Goal: Task Accomplishment & Management: Complete application form

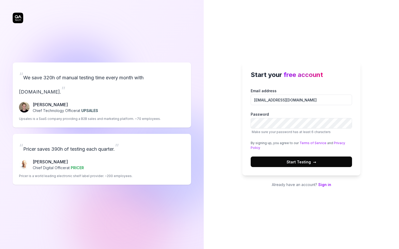
click at [313, 164] on span "→" at bounding box center [314, 162] width 3 height 6
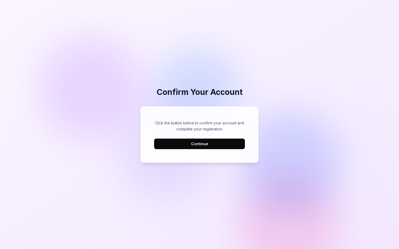
click at [202, 142] on button "Continue" at bounding box center [199, 144] width 91 height 11
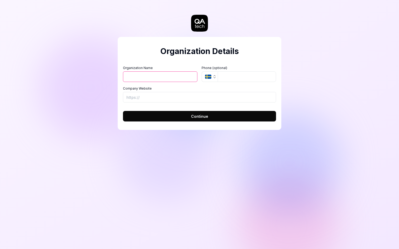
click at [211, 77] on icon "button" at bounding box center [208, 77] width 6 height 4
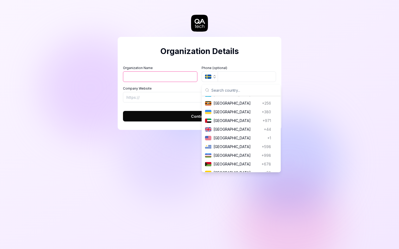
scroll to position [2022, 0]
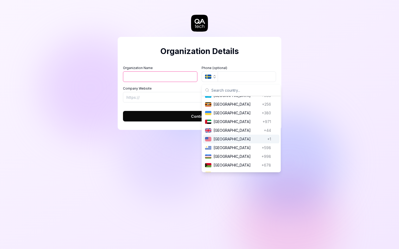
click at [229, 136] on span "United States" at bounding box center [239, 139] width 52 height 6
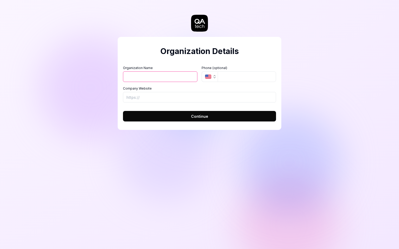
click at [170, 78] on input "Organization Name" at bounding box center [160, 77] width 74 height 11
click at [104, 101] on div "Organization Details Organization Name Cubo Organization Logo (Square minimum 2…" at bounding box center [199, 124] width 399 height 249
click at [151, 79] on input "Cubo" at bounding box center [160, 77] width 74 height 11
click at [136, 104] on form "Organization Name Cubo Organization Logo (Square minimum 256x256px) Click to up…" at bounding box center [199, 92] width 153 height 59
click at [149, 99] on input "Company Website" at bounding box center [199, 97] width 153 height 11
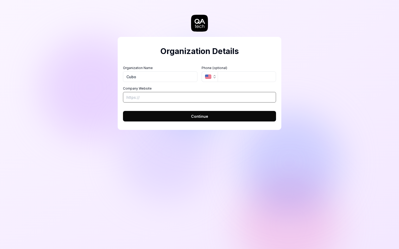
click at [149, 97] on input "Company Website" at bounding box center [199, 97] width 153 height 11
drag, startPoint x: 144, startPoint y: 77, endPoint x: 108, endPoint y: 72, distance: 36.7
click at [108, 72] on div "Organization Details Organization Name Cubo Organization Logo (Square minimum 2…" at bounding box center [199, 124] width 399 height 249
type input "kara"
click at [139, 94] on input "Company Website" at bounding box center [199, 97] width 153 height 11
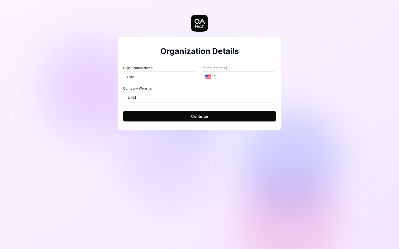
type input "[URL]"
click at [185, 116] on button "Continue" at bounding box center [199, 116] width 153 height 11
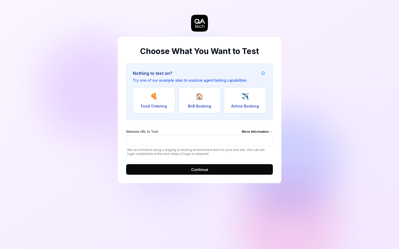
click at [273, 132] on div "Choose What You Want to Test Nothing to test on? Try one of our example sites t…" at bounding box center [200, 110] width 164 height 146
click at [270, 132] on icon at bounding box center [271, 131] width 3 height 3
click at [270, 135] on input "Website URL to Test More Information" at bounding box center [199, 140] width 147 height 11
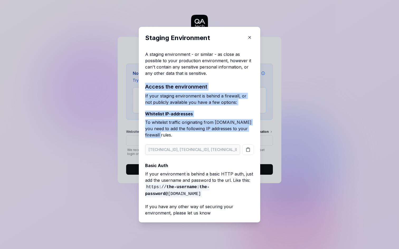
drag, startPoint x: 200, startPoint y: 135, endPoint x: 178, endPoint y: 81, distance: 58.3
click at [178, 81] on div "A staging environment - or similar - as close as possible to your production en…" at bounding box center [199, 133] width 109 height 165
copy div "Access the environment If your staging environment is behind a firewall, or not…"
click at [207, 121] on p "To whitelist traffic originating from QA.tech you need to add the following IP …" at bounding box center [199, 129] width 109 height 21
drag, startPoint x: 199, startPoint y: 139, endPoint x: 186, endPoint y: 74, distance: 66.7
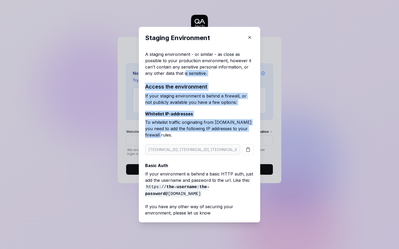
click at [186, 74] on div "A staging environment - or similar - as close as possible to your production en…" at bounding box center [199, 133] width 109 height 165
copy div "s sensitive. Access the environment If your staging environment is behind a fir…"
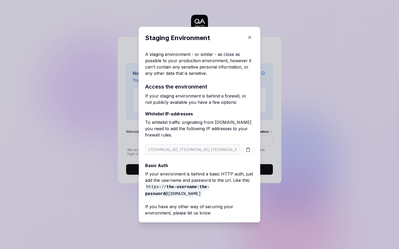
click at [246, 142] on div "A staging environment - or similar - as close as possible to your production en…" at bounding box center [199, 133] width 109 height 165
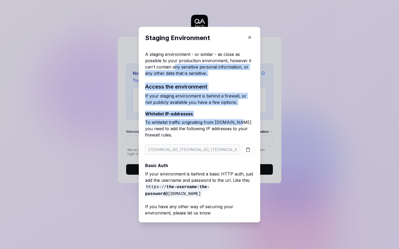
drag, startPoint x: 237, startPoint y: 124, endPoint x: 175, endPoint y: 69, distance: 83.4
click at [175, 69] on div "A staging environment - or similar - as close as possible to your production en…" at bounding box center [199, 133] width 109 height 165
copy div "ny sensitive personal information, or any other data that is sensitive. Access …"
click at [218, 115] on p "Whitelist IP-addresses" at bounding box center [199, 114] width 109 height 6
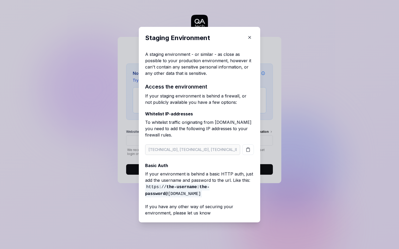
click at [253, 37] on button "button" at bounding box center [249, 37] width 8 height 8
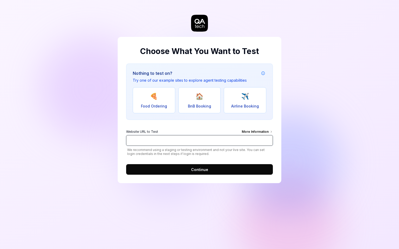
click at [189, 145] on input "Website URL to Test More Information" at bounding box center [199, 140] width 147 height 11
click at [316, 139] on div "Choose What You Want to Test Nothing to test on? Try one of our example sites t…" at bounding box center [199, 124] width 399 height 249
click at [184, 141] on input "Website URL to Test More Information" at bounding box center [199, 140] width 147 height 11
type input "j"
type input "="
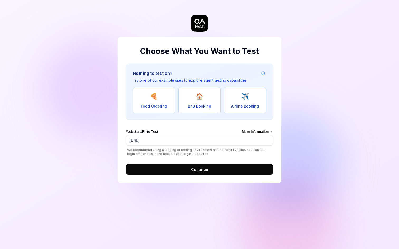
type input "[URL]"
click at [205, 168] on span "Continue" at bounding box center [199, 170] width 17 height 6
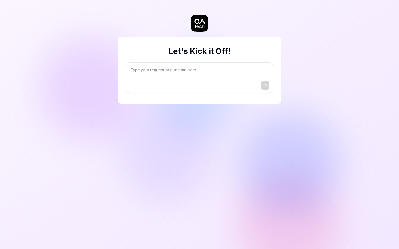
type textarea "*"
type textarea "I"
type textarea "*"
type textarea "I"
type textarea "*"
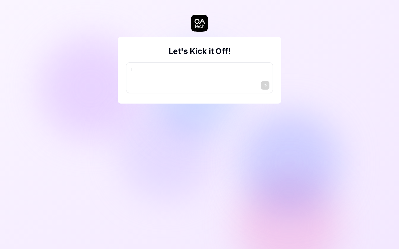
type textarea "I w"
type textarea "*"
type textarea "I wa"
type textarea "*"
type textarea "I wan"
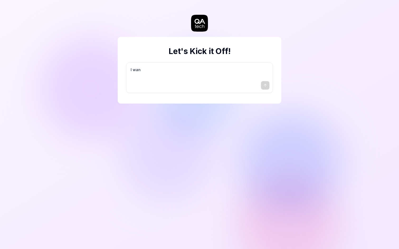
type textarea "*"
type textarea "I want"
type textarea "*"
type textarea "I want"
type textarea "*"
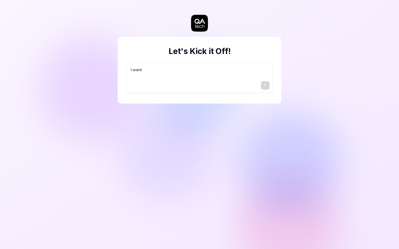
type textarea "I want a"
type textarea "*"
type textarea "I want a"
type textarea "*"
type textarea "I want a g"
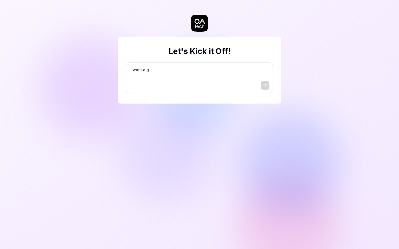
type textarea "*"
type textarea "I want a go"
type textarea "*"
type textarea "I want a goo"
type textarea "*"
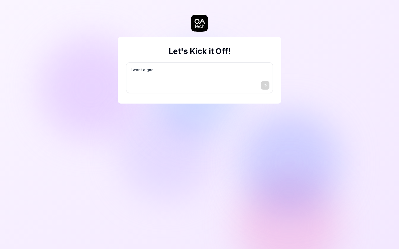
type textarea "I want a good"
type textarea "*"
type textarea "I want a good"
type textarea "*"
type textarea "I want a good t"
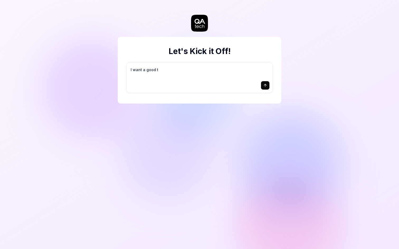
type textarea "*"
type textarea "I want a good te"
type textarea "*"
type textarea "I want a good tes"
type textarea "*"
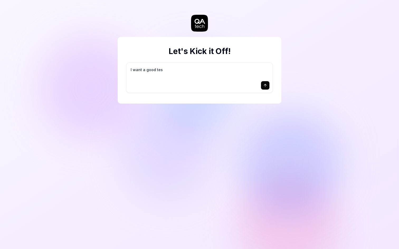
type textarea "I want a good test"
type textarea "*"
type textarea "I want a good test"
type textarea "*"
type textarea "I want a good test s"
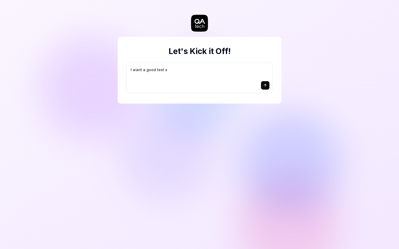
type textarea "*"
type textarea "I want a good test se"
type textarea "*"
type textarea "I want a good test set"
type textarea "*"
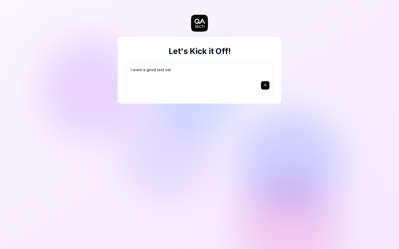
type textarea "I want a good test setu"
type textarea "*"
type textarea "I want a good test setup"
type textarea "*"
type textarea "I want a good test setup"
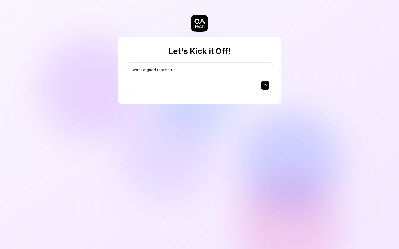
type textarea "*"
type textarea "I want a good test setup f"
type textarea "*"
type textarea "I want a good test setup fo"
type textarea "*"
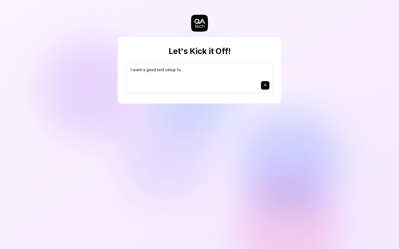
type textarea "I want a good test setup for"
type textarea "*"
type textarea "I want a good test setup for"
type textarea "*"
type textarea "I want a good test setup for m"
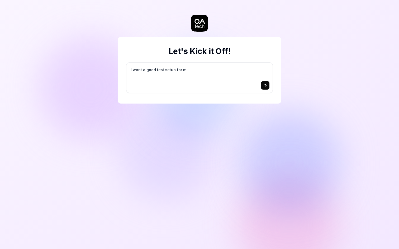
type textarea "*"
type textarea "I want a good test setup for my"
type textarea "*"
type textarea "I want a good test setup for my"
type textarea "*"
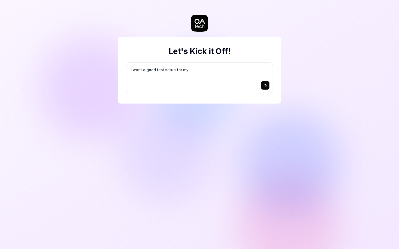
type textarea "I want a good test setup for my s"
type textarea "*"
type textarea "I want a good test setup for my si"
type textarea "*"
type textarea "I want a good test setup for my sit"
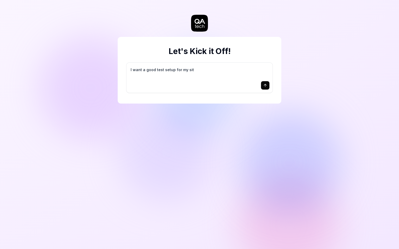
type textarea "*"
type textarea "I want a good test setup for my site"
type textarea "*"
type textarea "I want a good test setup for my site"
type textarea "*"
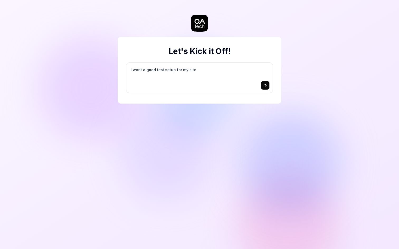
type textarea "I want a good test setup for my site -"
type textarea "*"
type textarea "I want a good test setup for my site -"
type textarea "*"
type textarea "I want a good test setup for my site - h"
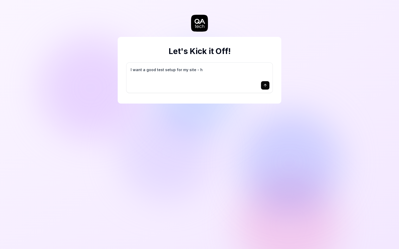
type textarea "*"
type textarea "I want a good test setup for my site - he"
type textarea "*"
type textarea "I want a good test setup for my site - hel"
type textarea "*"
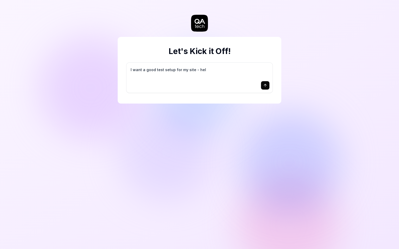
type textarea "I want a good test setup for my site - help"
type textarea "*"
type textarea "I want a good test setup for my site - help"
type textarea "*"
type textarea "I want a good test setup for my site - help m"
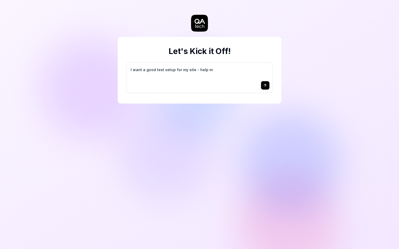
type textarea "*"
type textarea "I want a good test setup for my site - help me"
type textarea "*"
type textarea "I want a good test setup for my site - help me"
type textarea "*"
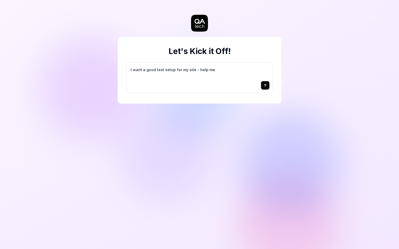
type textarea "I want a good test setup for my site - help me c"
type textarea "*"
type textarea "I want a good test setup for my site - help me cr"
type textarea "*"
type textarea "I want a good test setup for my site - help me cre"
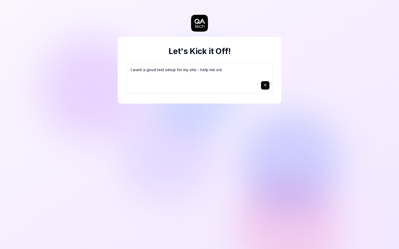
type textarea "*"
type textarea "I want a good test setup for my site - help me crea"
type textarea "*"
type textarea "I want a good test setup for my site - help me creat"
type textarea "*"
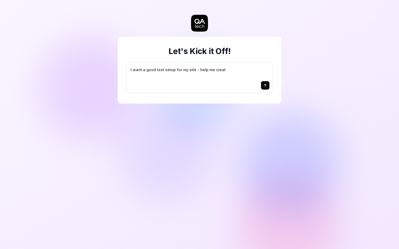
type textarea "I want a good test setup for my site - help me create"
type textarea "*"
type textarea "I want a good test setup for my site - help me create"
type textarea "*"
type textarea "I want a good test setup for my site - help me create t"
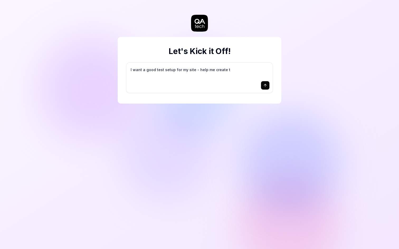
type textarea "*"
type textarea "I want a good test setup for my site - help me create th"
type textarea "*"
type textarea "I want a good test setup for my site - help me create the"
type textarea "*"
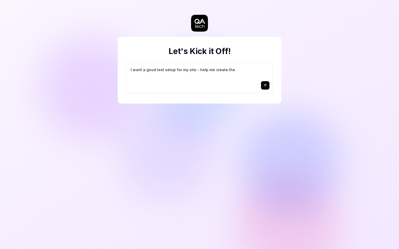
type textarea "I want a good test setup for my site - help me create the"
type textarea "*"
type textarea "I want a good test setup for my site - help me create the f"
type textarea "*"
type textarea "I want a good test setup for my site - help me create the fi"
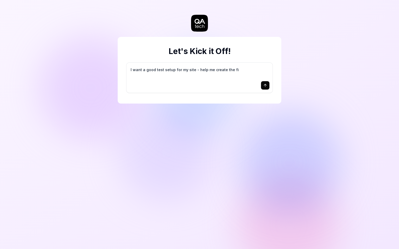
type textarea "*"
type textarea "I want a good test setup for my site - help me create the fir"
type textarea "*"
type textarea "I want a good test setup for my site - help me create the firs"
type textarea "*"
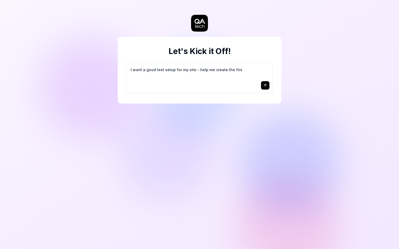
type textarea "I want a good test setup for my site - help me create the first"
type textarea "*"
type textarea "I want a good test setup for my site - help me create the first"
type textarea "*"
type textarea "I want a good test setup for my site - help me create the first 3"
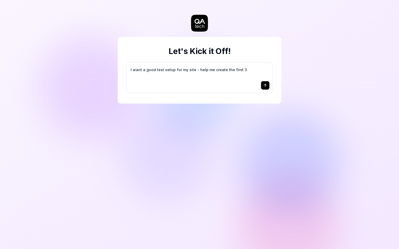
type textarea "*"
type textarea "I want a good test setup for my site - help me create the first 3-"
type textarea "*"
type textarea "I want a good test setup for my site - help me create the first 3-5"
type textarea "*"
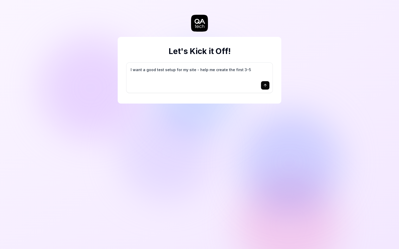
type textarea "I want a good test setup for my site - help me create the first 3-5"
type textarea "*"
type textarea "I want a good test setup for my site - help me create the first 3-5 t"
type textarea "*"
type textarea "I want a good test setup for my site - help me create the first 3-5 te"
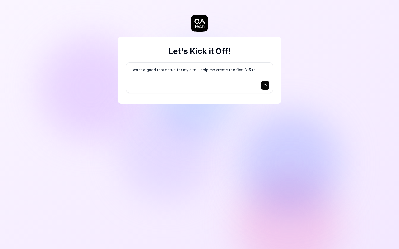
type textarea "*"
type textarea "I want a good test setup for my site - help me create the first 3-5 tes"
type textarea "*"
type textarea "I want a good test setup for my site - help me create the first 3-5 test"
type textarea "*"
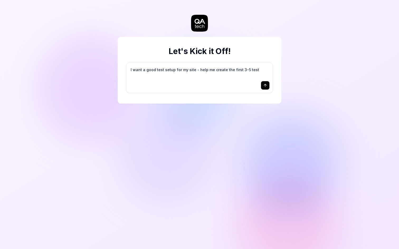
type textarea "I want a good test setup for my site - help me create the first 3-5 test"
type textarea "*"
type textarea "I want a good test setup for my site - help me create the first 3-5 test c"
type textarea "*"
type textarea "I want a good test setup for my site - help me create the first 3-5 test ca"
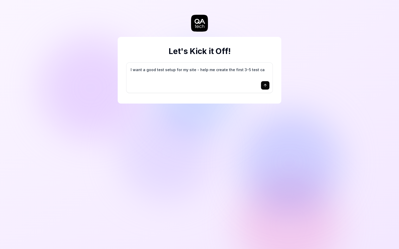
type textarea "*"
type textarea "I want a good test setup for my site - help me create the first 3-5 test cas"
type textarea "*"
type textarea "I want a good test setup for my site - help me create the first 3-5 test case"
type textarea "*"
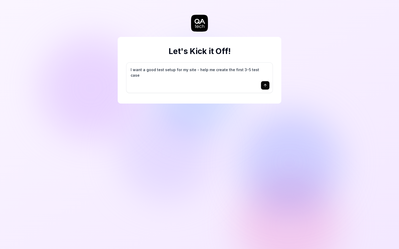
type textarea "I want a good test setup for my site - help me create the first 3-5 test cases"
click at [186, 74] on textarea "I want a good test setup for my site - help me create the first 3-5 test cases" at bounding box center [200, 72] width 140 height 13
click at [267, 86] on icon "submit" at bounding box center [265, 85] width 4 height 4
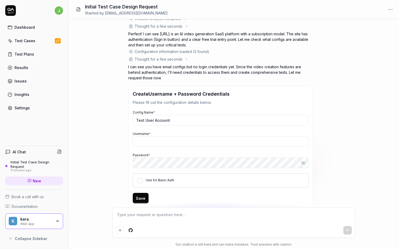
scroll to position [61, 0]
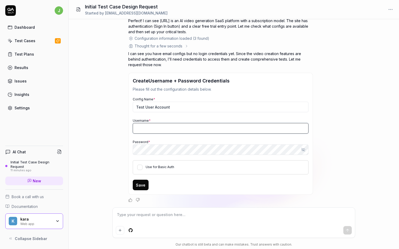
click at [165, 129] on input "Username *" at bounding box center [221, 128] width 176 height 11
click at [111, 143] on div "I want a good test setup for my site - help me create the first 3-5 test cases …" at bounding box center [234, 113] width 330 height 188
click at [117, 153] on div "I want a good test setup for my site - help me create the first 3-5 test cases …" at bounding box center [234, 113] width 330 height 188
click at [116, 165] on div "I want a good test setup for my site - help me create the first 3-5 test cases …" at bounding box center [234, 113] width 330 height 188
click at [144, 131] on input "Username *" at bounding box center [221, 128] width 176 height 11
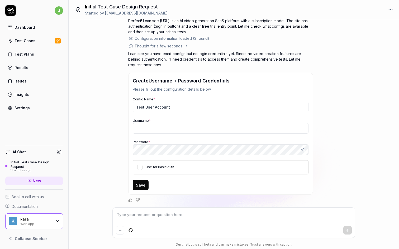
click at [111, 137] on div "I want a good test setup for my site - help me create the first 3-5 test cases …" at bounding box center [234, 113] width 330 height 188
click at [147, 131] on input "Username *" at bounding box center [221, 128] width 176 height 11
click at [109, 133] on div "I want a good test setup for my site - help me create the first 3-5 test cases …" at bounding box center [234, 113] width 330 height 188
click at [336, 95] on div "Thought for a few seconds The user wants me to help them create a good test set…" at bounding box center [233, 93] width 211 height 220
click at [106, 72] on div "I want a good test setup for my site - help me create the first 3-5 test cases …" at bounding box center [234, 113] width 330 height 188
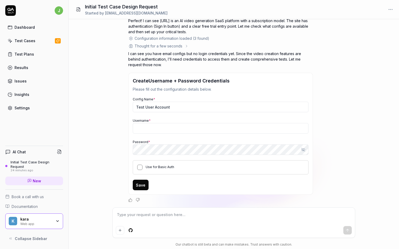
click at [139, 165] on button "Use for Basic Auth" at bounding box center [139, 167] width 5 height 5
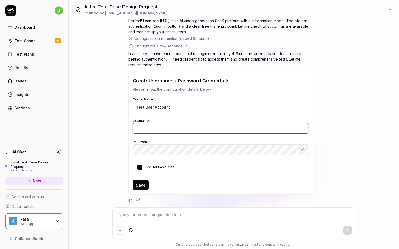
click at [166, 128] on input "Username *" at bounding box center [221, 128] width 176 height 11
click at [331, 129] on div "Thought for a few seconds The user wants me to help them create a good test set…" at bounding box center [233, 93] width 211 height 220
click at [316, 171] on div "Thought for a few seconds The user wants me to help them create a good test set…" at bounding box center [233, 93] width 211 height 220
click at [197, 133] on input "Username *" at bounding box center [221, 128] width 176 height 11
click at [330, 161] on div "Thought for a few seconds The user wants me to help them create a good test set…" at bounding box center [233, 93] width 211 height 220
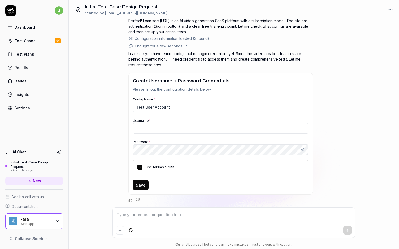
click at [142, 218] on textarea at bounding box center [234, 217] width 236 height 13
type textarea "*"
type textarea "w"
type textarea "*"
type textarea "wo"
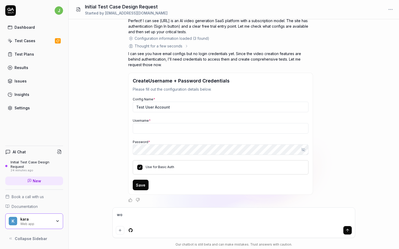
type textarea "*"
type textarea "w"
type textarea "*"
type textarea "e"
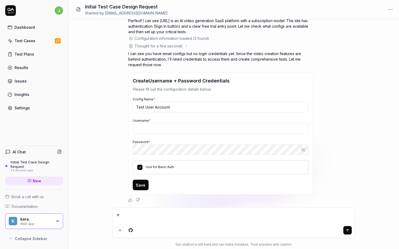
type textarea "*"
type textarea "e o"
type textarea "*"
type textarea "e"
type textarea "*"
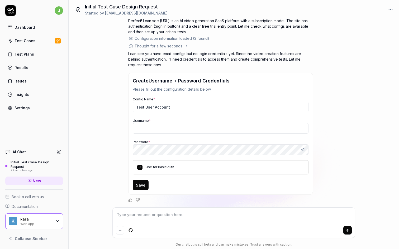
type textarea "*"
type textarea "w"
type textarea "*"
type textarea "wo"
type textarea "*"
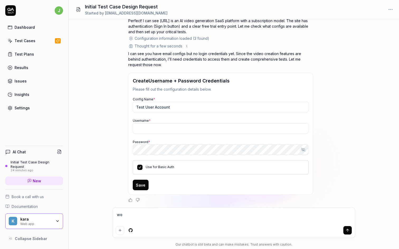
type textarea "wo d"
type textarea "*"
type textarea "wo de"
type textarea "*"
type textarea "我的"
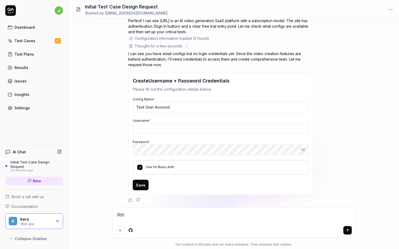
type textarea "*"
type textarea "我的y"
type textarea "*"
type textarea "我的yi"
type textarea "*"
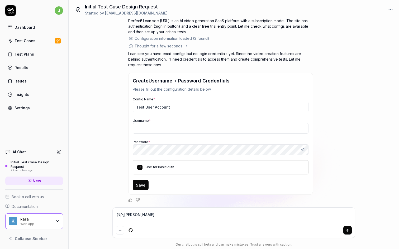
type textarea "我的yin"
type textarea "*"
type textarea "我的ying"
type textarea "*"
type textarea "我的ying y"
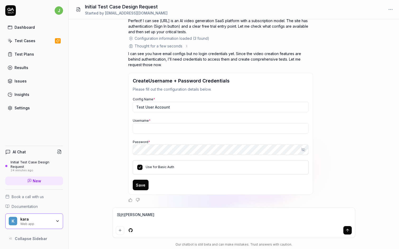
type textarea "*"
type textarea "我的ying yon"
type textarea "*"
click at [138, 216] on textarea "the user log in my app via email + verification code, no password required" at bounding box center [234, 217] width 236 height 13
drag, startPoint x: 267, startPoint y: 218, endPoint x: 78, endPoint y: 185, distance: 191.8
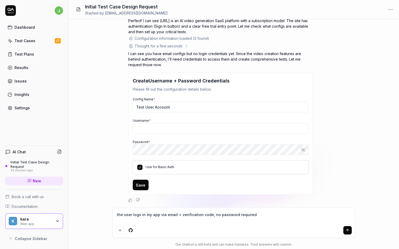
click at [0, 0] on div "I want a good test setup for my site - help me create the first 3-5 test cases …" at bounding box center [0, 0] width 0 height 0
paste textarea "The user can log into my app using their email address and a verification code,…"
click at [345, 232] on icon "submit" at bounding box center [347, 231] width 4 height 4
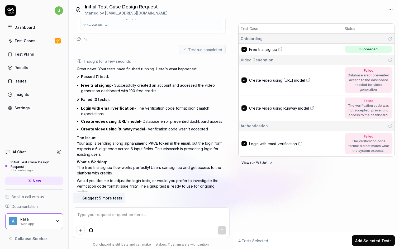
scroll to position [499, 0]
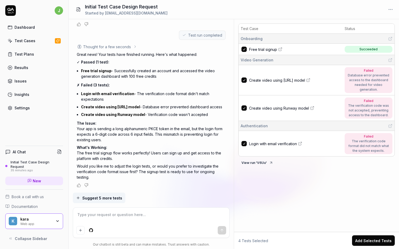
click at [279, 50] on icon at bounding box center [280, 49] width 4 height 4
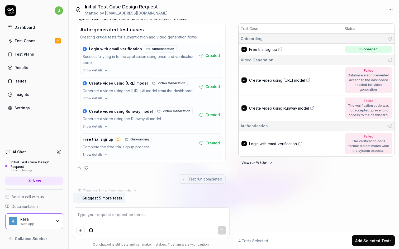
scroll to position [337, 0]
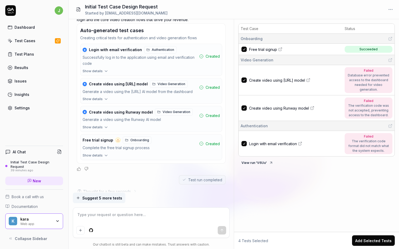
click at [349, 186] on div "Test Case Status Onboarding Free trial signup Succeeded Video Generation Create…" at bounding box center [316, 126] width 165 height 211
click at [381, 77] on div "Database error prevented access to the dashboard needed for video generation." at bounding box center [368, 82] width 42 height 19
click at [305, 78] on span "Create video using Stability.ai model" at bounding box center [277, 81] width 56 height 6
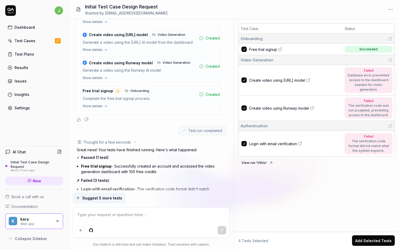
scroll to position [389, 0]
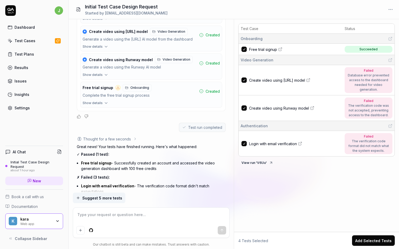
click at [170, 62] on span "Video Generation" at bounding box center [177, 59] width 28 height 5
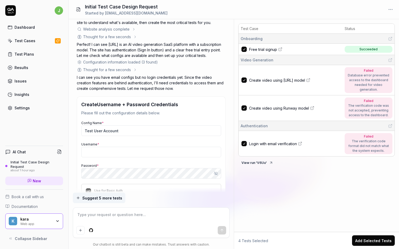
scroll to position [0, 0]
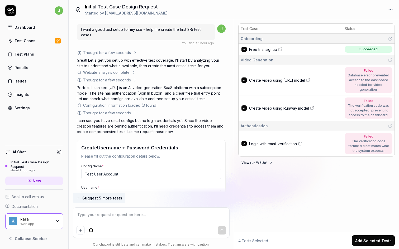
click at [40, 40] on link "Test Cases" at bounding box center [34, 41] width 58 height 10
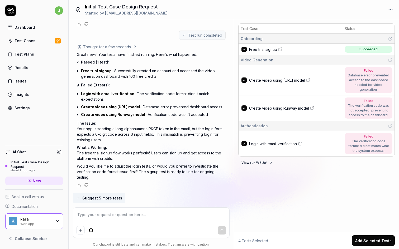
click at [280, 51] on link "Free trial signup" at bounding box center [295, 50] width 92 height 6
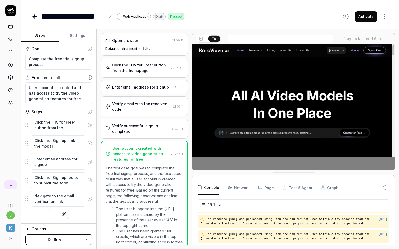
click at [35, 17] on icon at bounding box center [35, 16] width 6 height 6
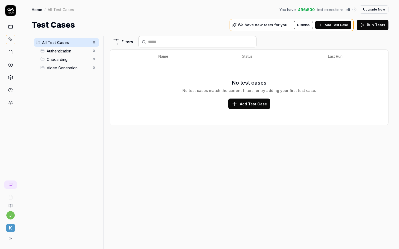
click at [38, 9] on link "Home" at bounding box center [37, 9] width 11 height 5
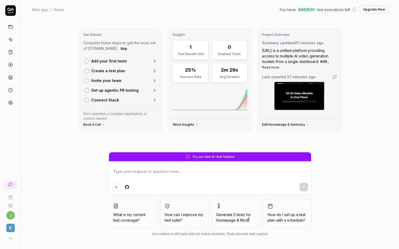
click at [10, 27] on icon at bounding box center [10, 27] width 5 height 5
click at [288, 53] on div "KaraVideo.ai is a unified platform providing access to multiple AI video genera…" at bounding box center [299, 59] width 75 height 22
click at [305, 80] on div "Last crawled 37 minutes ago" at bounding box center [299, 92] width 75 height 36
type textarea "*"
click at [11, 104] on icon at bounding box center [11, 103] width 4 height 4
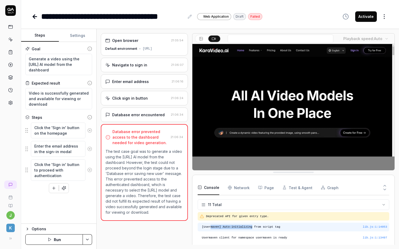
drag, startPoint x: 211, startPoint y: 227, endPoint x: 252, endPoint y: 227, distance: 41.2
click at [252, 227] on pre "[Usermaven] Auto-initializing from script tag" at bounding box center [294, 227] width 185 height 4
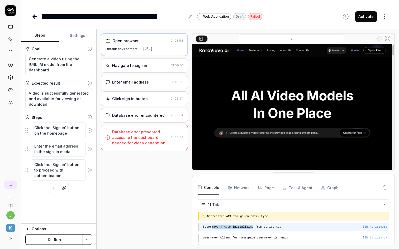
copy pre "maven] Auto-initializing"
click at [250, 227] on pre "[Usermaven] Auto-initializing from script tag" at bounding box center [295, 227] width 184 height 4
drag, startPoint x: 269, startPoint y: 226, endPoint x: 235, endPoint y: 226, distance: 34.0
click at [235, 226] on pre "[Usermaven] Auto-initializing from script tag" at bounding box center [295, 227] width 184 height 4
copy pre "nitializing from scr"
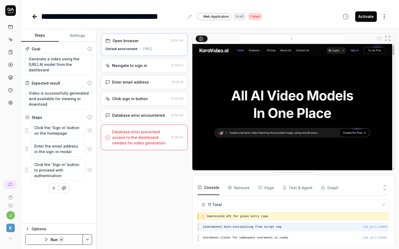
click at [229, 226] on pre "[Usermaven] Auto-initializing from script tag" at bounding box center [295, 227] width 184 height 4
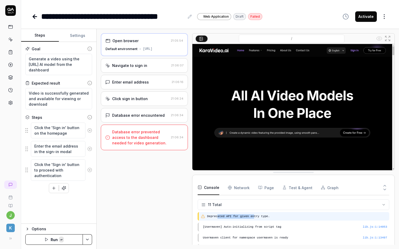
drag, startPoint x: 218, startPoint y: 216, endPoint x: 254, endPoint y: 216, distance: 36.7
click at [254, 216] on pre "Deprecated API for given entry type." at bounding box center [297, 217] width 180 height 4
copy pre "ated API for given en"
click at [245, 216] on pre "Deprecated API for given entry type." at bounding box center [297, 217] width 180 height 4
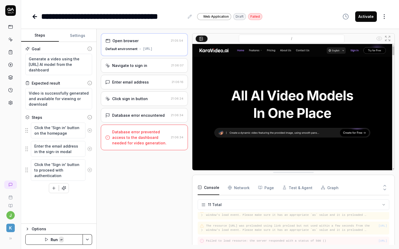
scroll to position [101, 0]
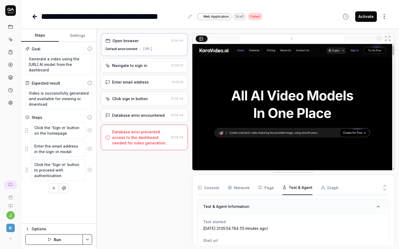
click at [300, 185] on button "Test & Agent" at bounding box center [297, 187] width 30 height 15
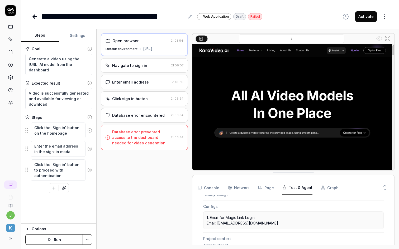
scroll to position [157, 0]
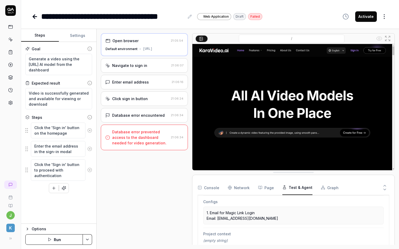
click at [332, 190] on button "Graph" at bounding box center [330, 187] width 18 height 15
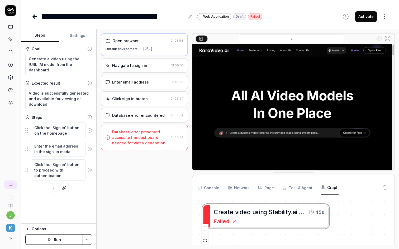
click at [155, 199] on div "Open browser 21:05:54 Default environment https://karavideo.ai Navigate to sign…" at bounding box center [144, 139] width 87 height 212
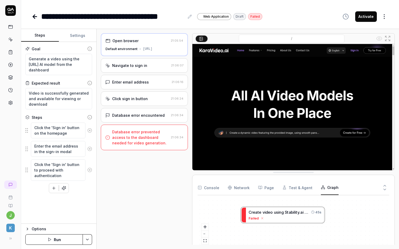
click at [144, 201] on div "Open browser 21:05:54 Default environment https://karavideo.ai Navigate to sign…" at bounding box center [144, 139] width 87 height 212
click at [173, 115] on time "21:06:34" at bounding box center [177, 115] width 13 height 4
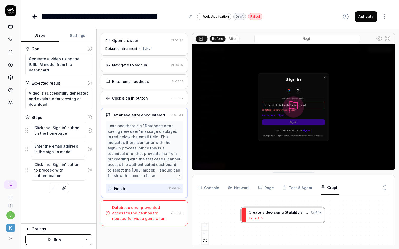
click at [298, 106] on img at bounding box center [293, 107] width 202 height 126
click at [158, 69] on div "Navigate to sign in 21:06:07" at bounding box center [144, 65] width 87 height 15
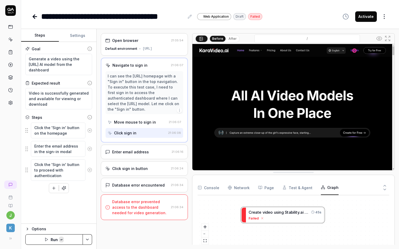
click at [139, 150] on div "Enter email address" at bounding box center [130, 152] width 37 height 6
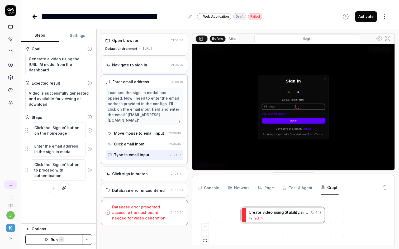
drag, startPoint x: 170, startPoint y: 115, endPoint x: 109, endPoint y: 116, distance: 60.4
click at [109, 116] on div "I can see the sign-in modal has opened. Now I need to enter the email address p…" at bounding box center [144, 106] width 73 height 33
copy div "magic-login-kqgi2r@qatech.email"
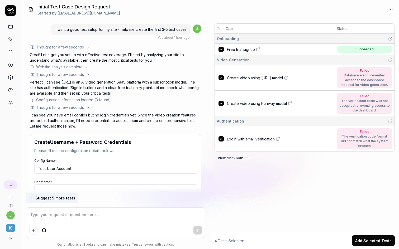
scroll to position [454, 0]
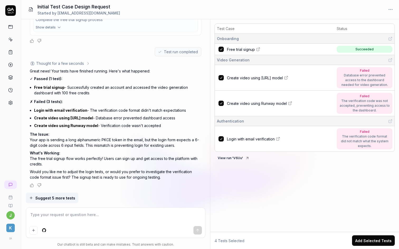
click at [389, 119] on icon at bounding box center [390, 121] width 4 height 4
click at [278, 139] on icon at bounding box center [278, 139] width 4 height 4
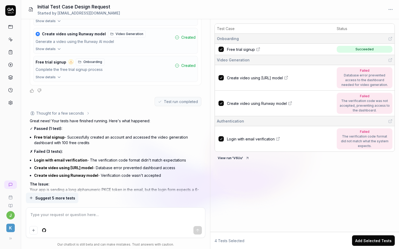
scroll to position [375, 0]
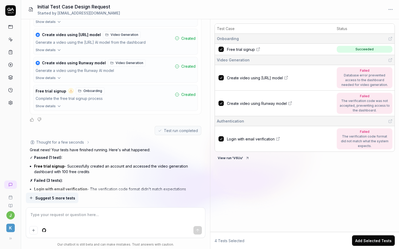
type textarea "*"
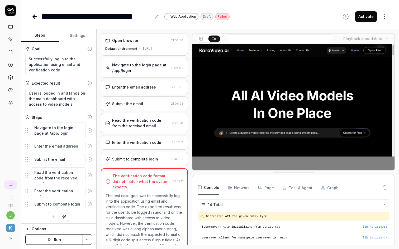
scroll to position [68, 0]
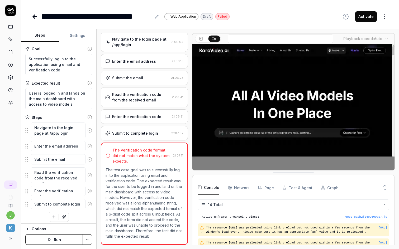
click at [298, 104] on video at bounding box center [293, 107] width 202 height 126
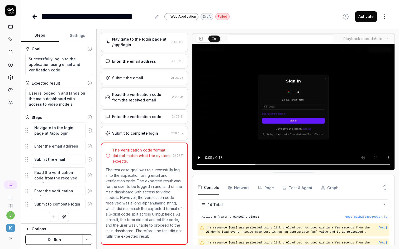
click at [36, 18] on icon at bounding box center [35, 16] width 6 height 6
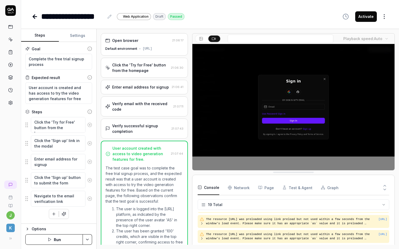
click at [10, 102] on circle at bounding box center [10, 102] width 1 height 1
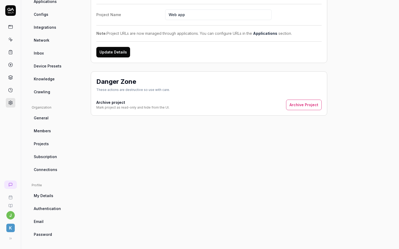
scroll to position [66, 0]
click at [51, 158] on span "Subscription" at bounding box center [45, 156] width 23 height 6
